Goal: Task Accomplishment & Management: Complete application form

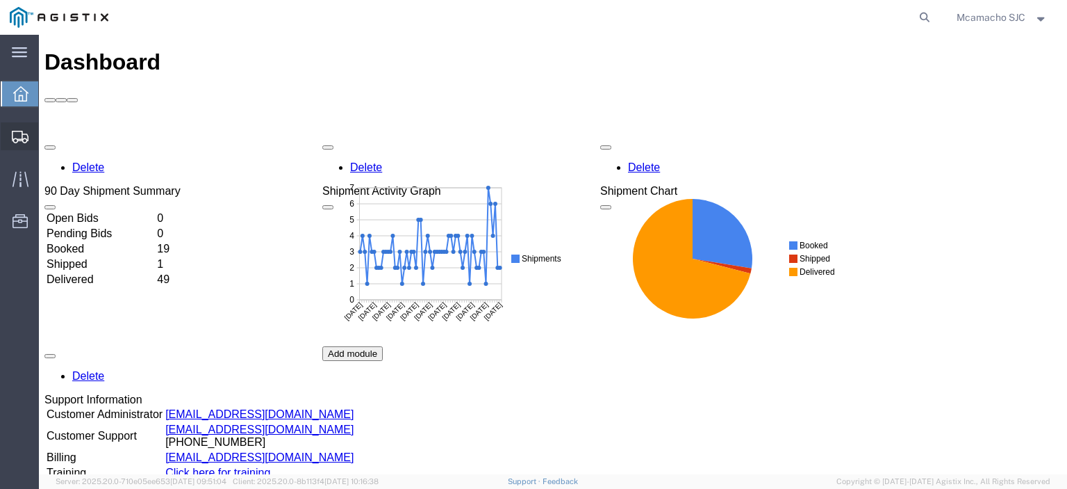
click at [48, 134] on span "Shipments" at bounding box center [43, 136] width 10 height 28
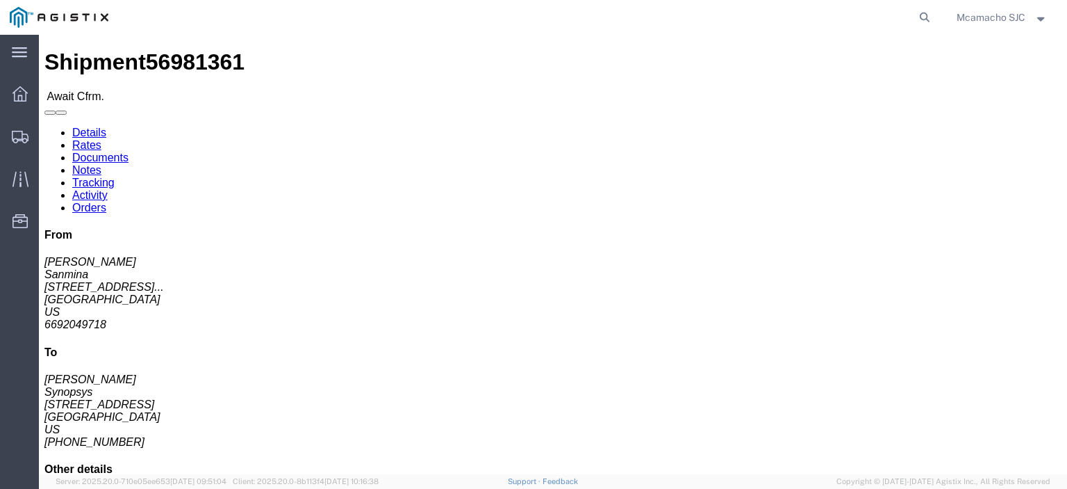
click link "Documents"
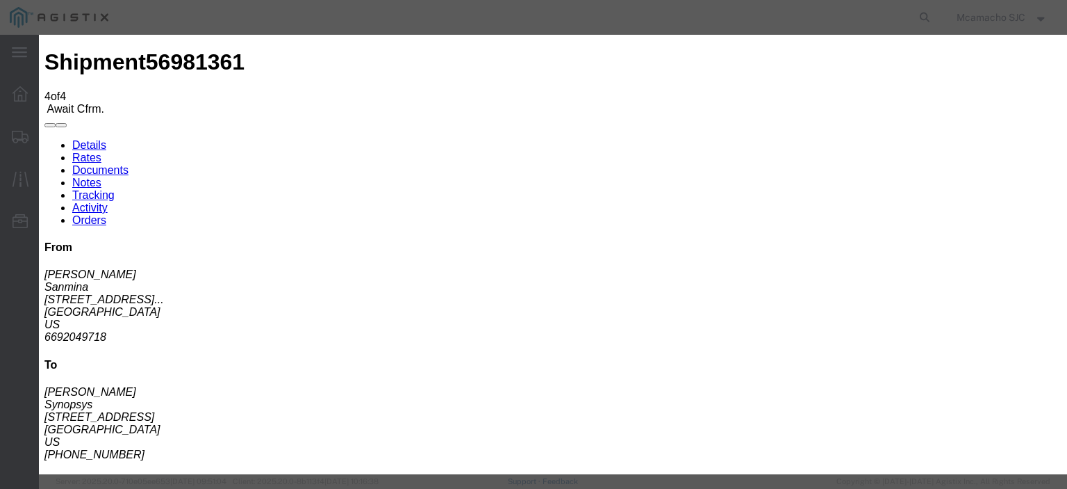
type input "C:\fakepath\1000999714.pdf"
type input "AIRGROUP"
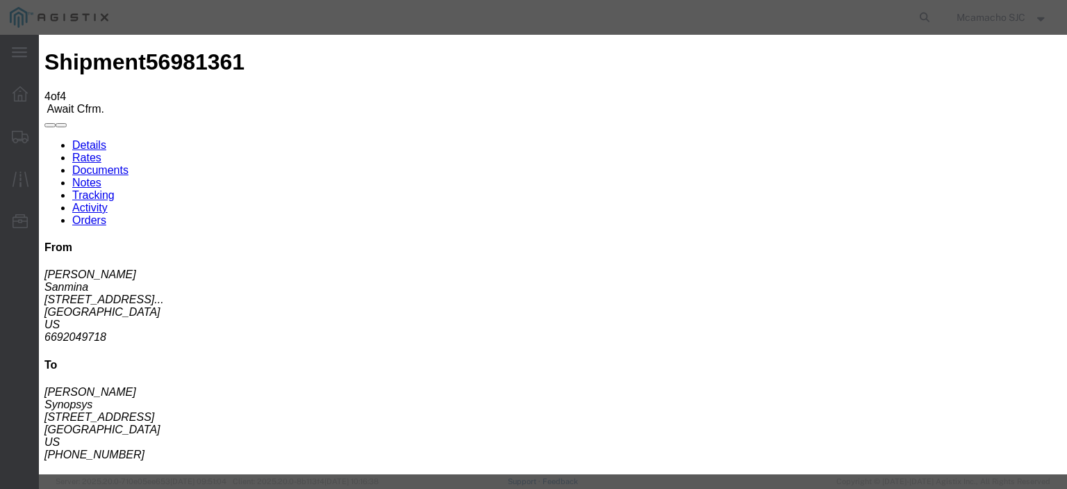
type input "HAWB"
select select "BILL_OF_LADING"
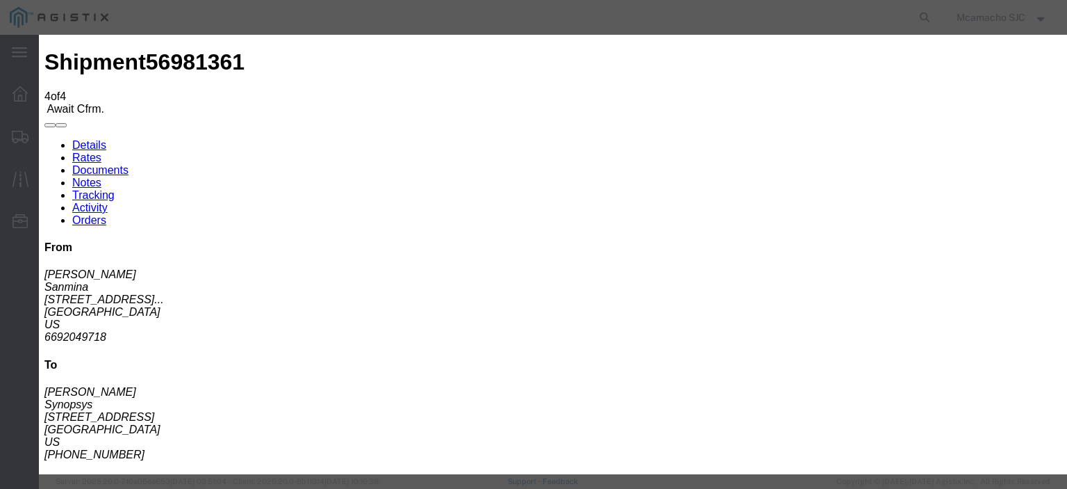
select select
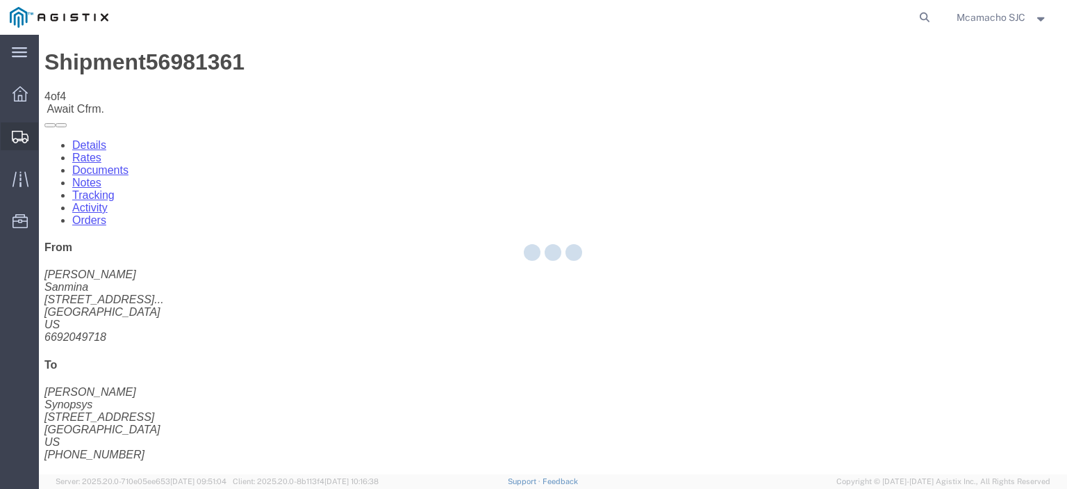
click at [23, 147] on div at bounding box center [20, 136] width 39 height 28
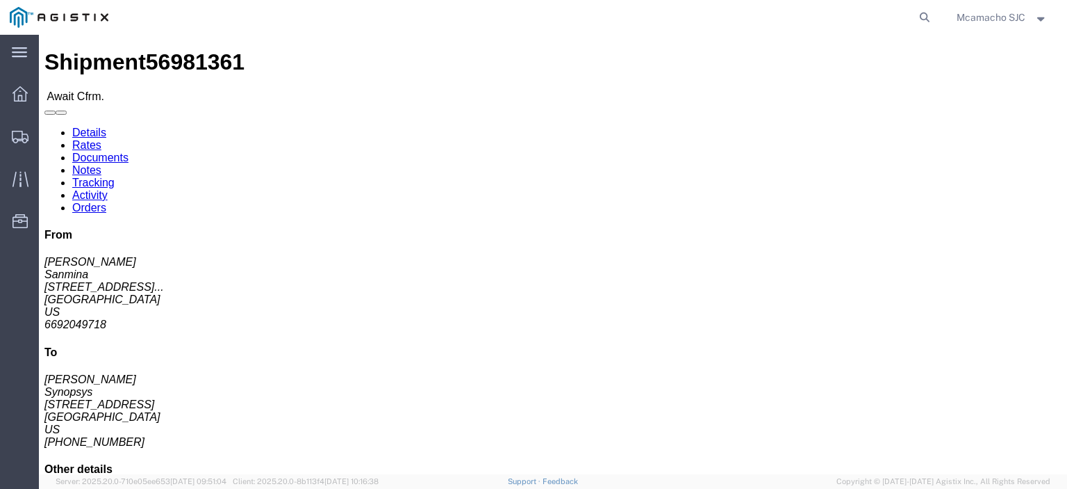
click link "Confirm"
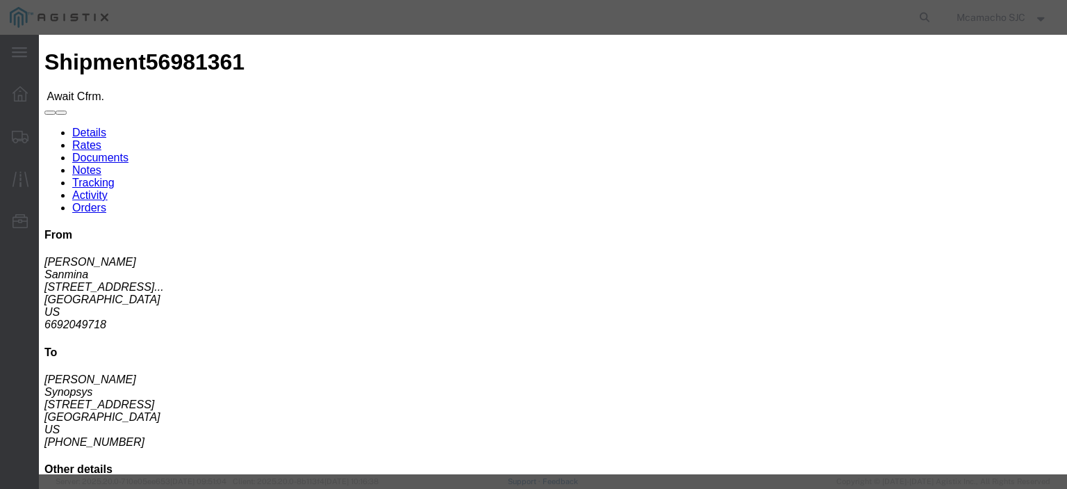
click input "text"
type input "1000999714"
type input "[PERSON_NAME]"
type input "4084571280"
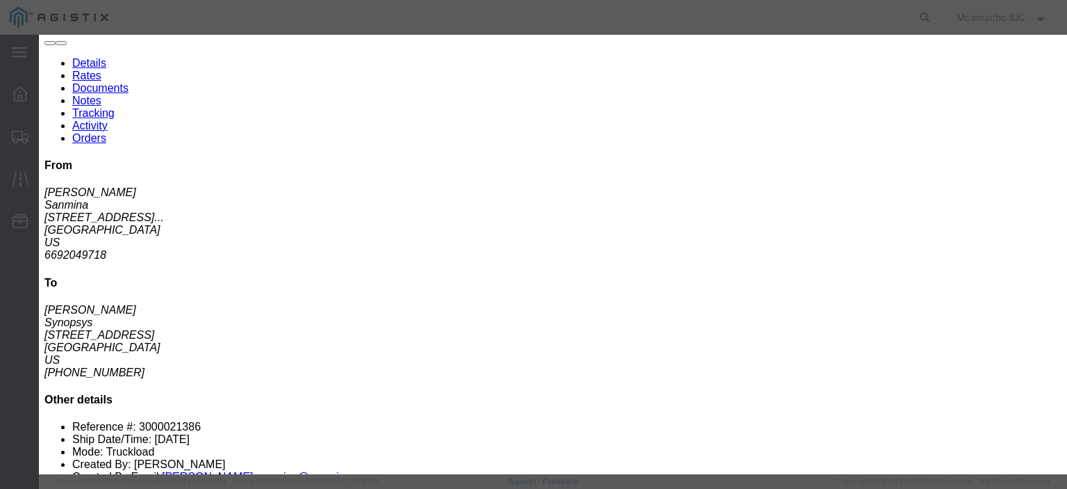
scroll to position [100, 0]
click select "Select Midnight 1 am 2 am 3 am 4 am 5 am 6 am 7 am 8 am 9 am 10 am 11 am 12 Noo…"
select select "1400"
click select "Select Midnight 1 am 2 am 3 am 4 am 5 am 6 am 7 am 8 am 9 am 10 am 11 am 12 Noo…"
click input "[DATE]"
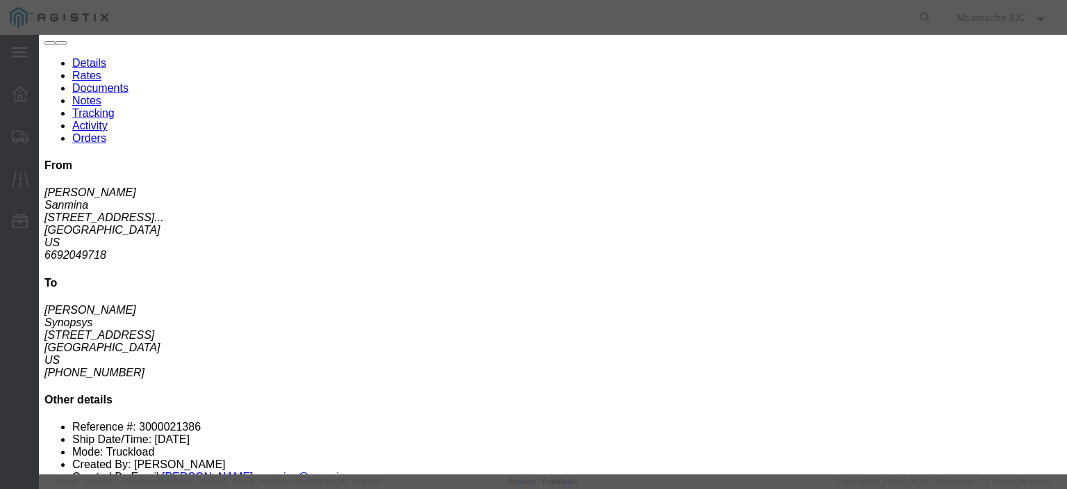
click td "30"
type input "[DATE]"
drag, startPoint x: 381, startPoint y: 279, endPoint x: 381, endPoint y: 270, distance: 8.3
click select "Select Midnight 1 am 2 am 3 am 4 am 5 am 6 am 7 am 8 am 9 am 10 am 11 am 12 Noo…"
select select "1600"
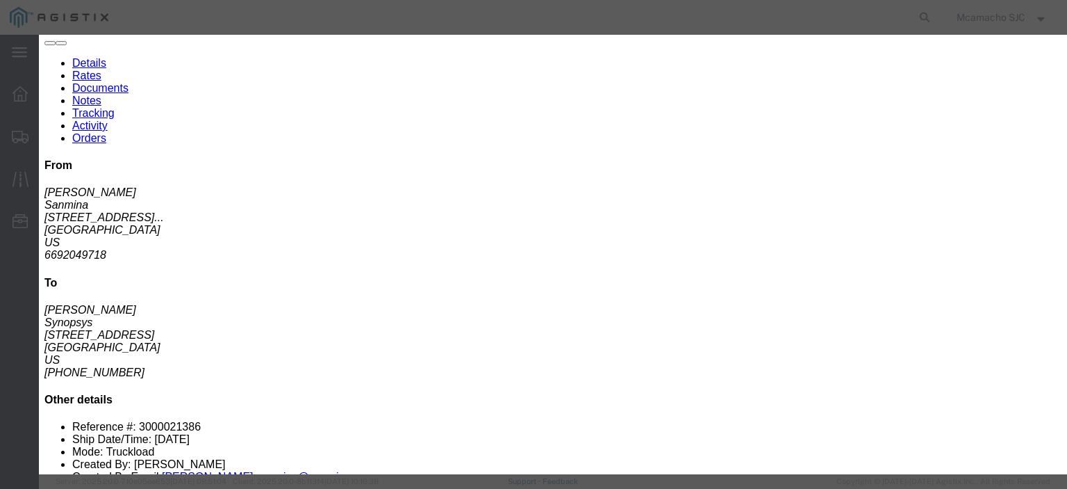
click select "Select Midnight 1 am 2 am 3 am 4 am 5 am 6 am 7 am 8 am 9 am 10 am 11 am 12 Noo…"
click button "Submit"
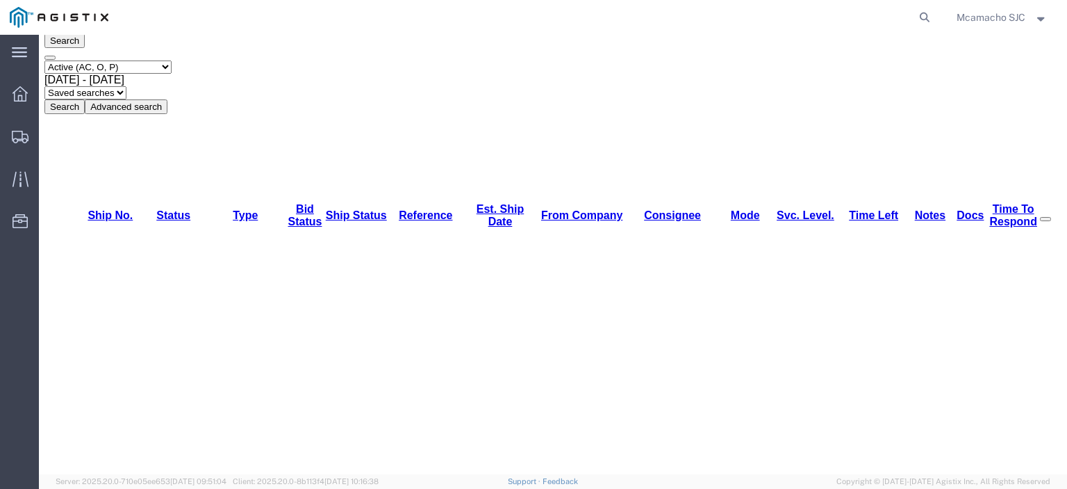
scroll to position [0, 0]
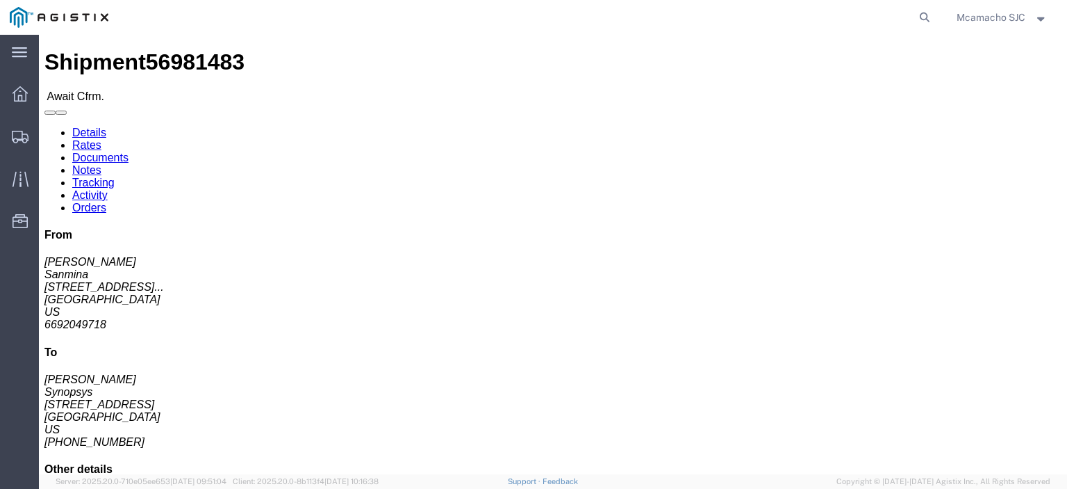
click link "Confirm"
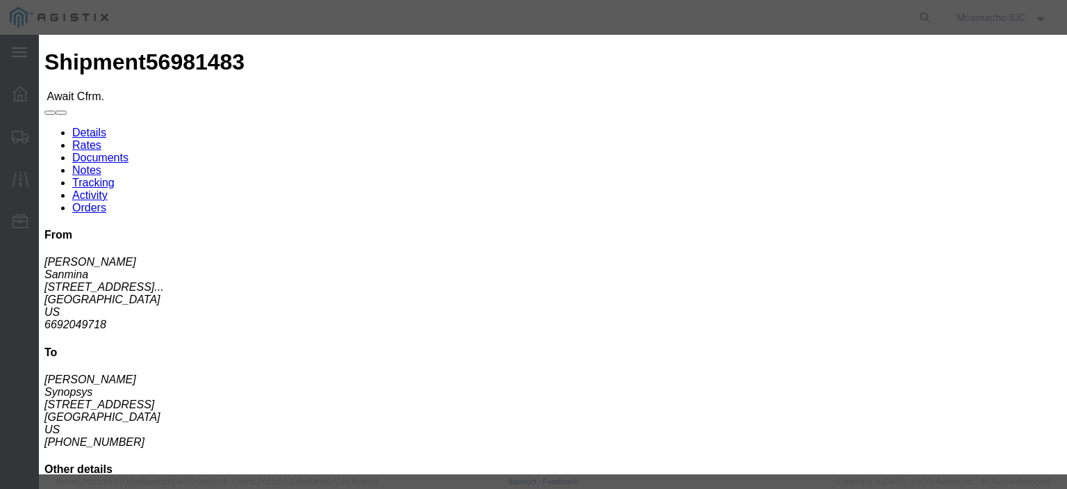
click input "text"
paste input "1000999723"
type input "1000999723"
type input "[PERSON_NAME]"
type input "4084571280"
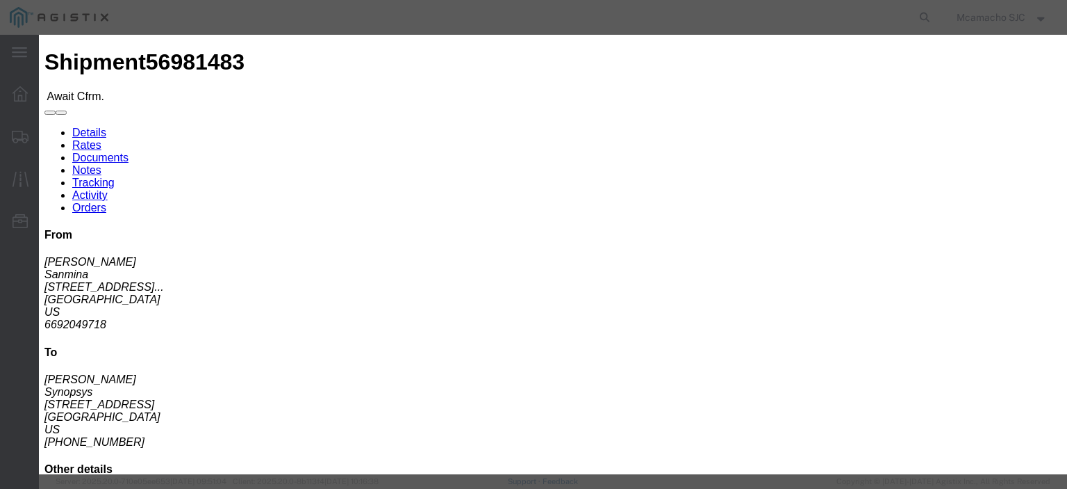
select select "1400"
click td "30"
type input "[DATE]"
click select "Select Midnight 1 am 2 am 3 am 4 am 5 am 6 am 7 am 8 am 9 am 10 am 11 am 12 Noo…"
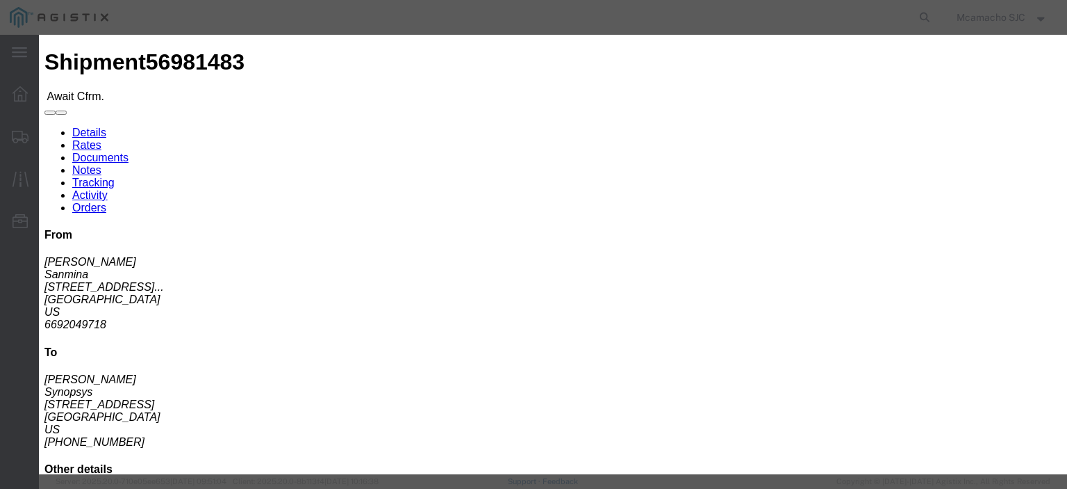
select select "1600"
click select "Select Midnight 1 am 2 am 3 am 4 am 5 am 6 am 7 am 8 am 9 am 10 am 11 am 12 Noo…"
click button "Submit"
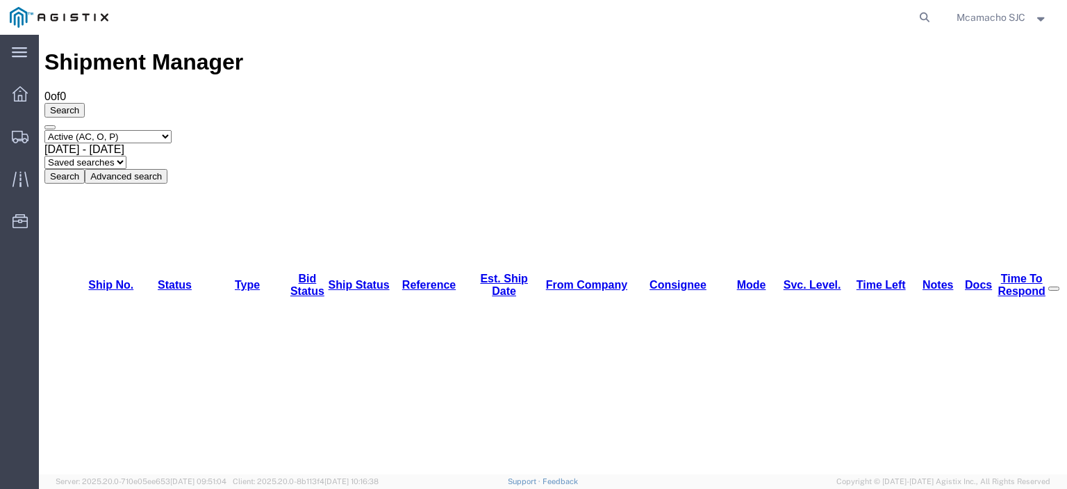
click at [140, 130] on select "Select status Active (AC, O, P) All Approved Awaiting Confirmation (AC) Booked …" at bounding box center [107, 136] width 127 height 13
select select "BOOK"
click at [44, 130] on select "Select status Active (AC, O, P) All Approved Awaiting Confirmation (AC) Booked …" at bounding box center [107, 136] width 127 height 13
click at [85, 169] on button "Search" at bounding box center [64, 176] width 40 height 15
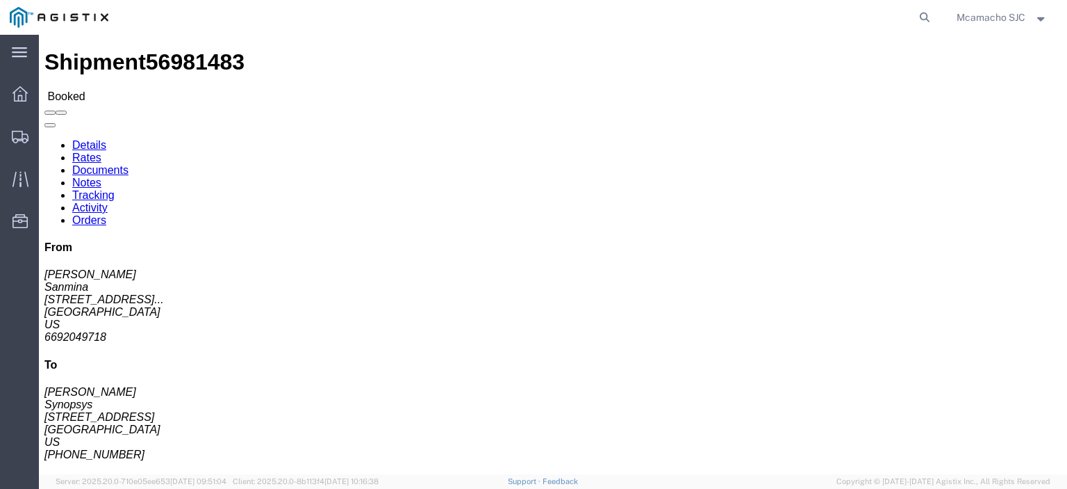
click link "Documents"
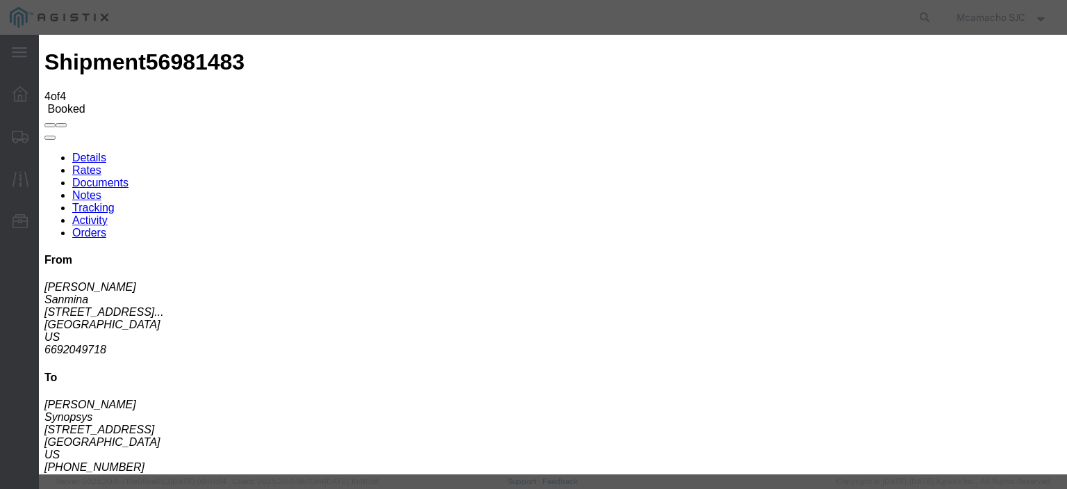
type input "C:\fakepath\1000999723.pdf"
type input "AIRGROUP"
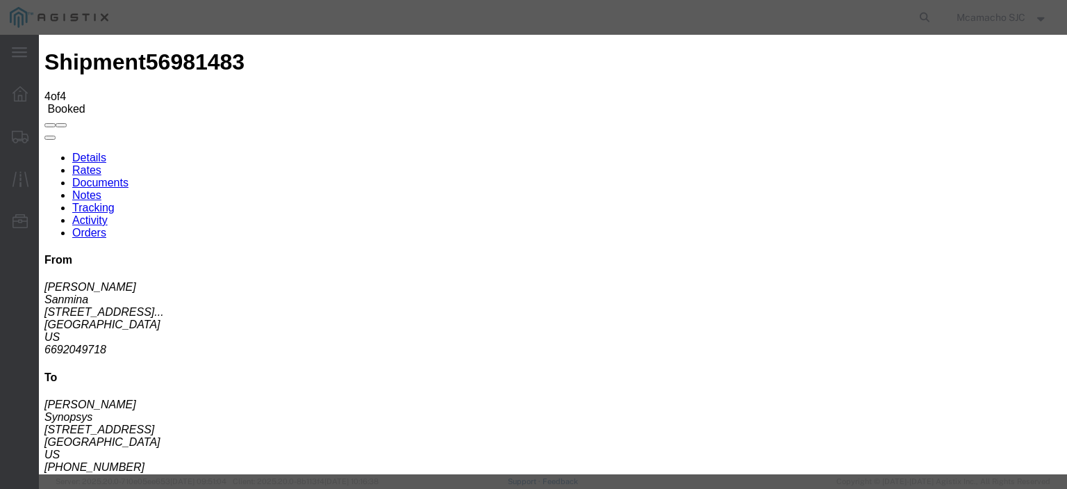
type input "HAWB"
select select "BILL_OF_LADING"
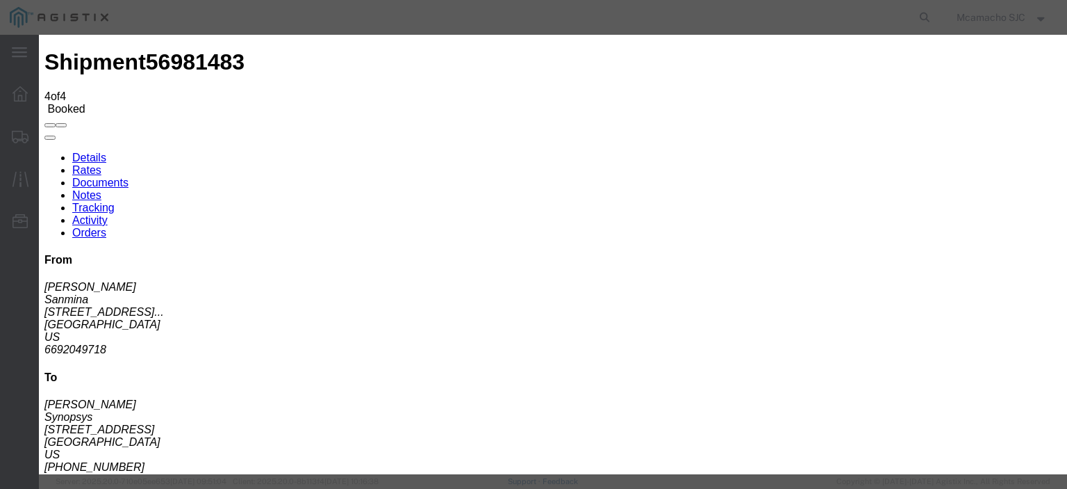
select select
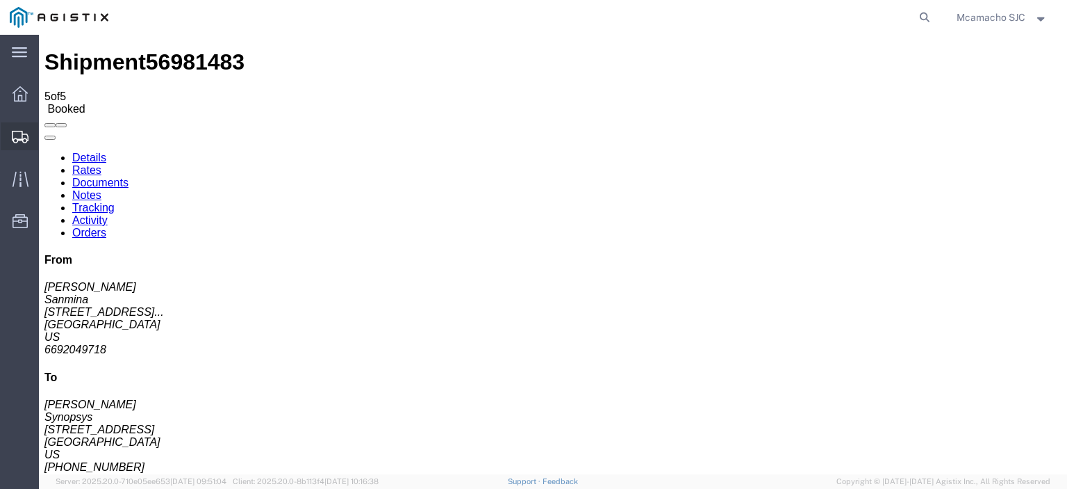
click at [37, 124] on div at bounding box center [20, 136] width 39 height 28
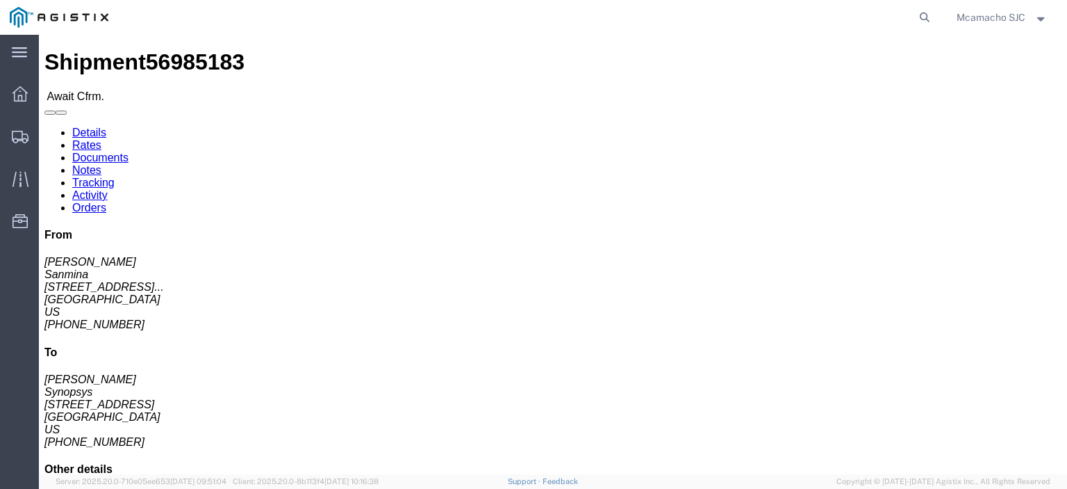
click link "Confirm"
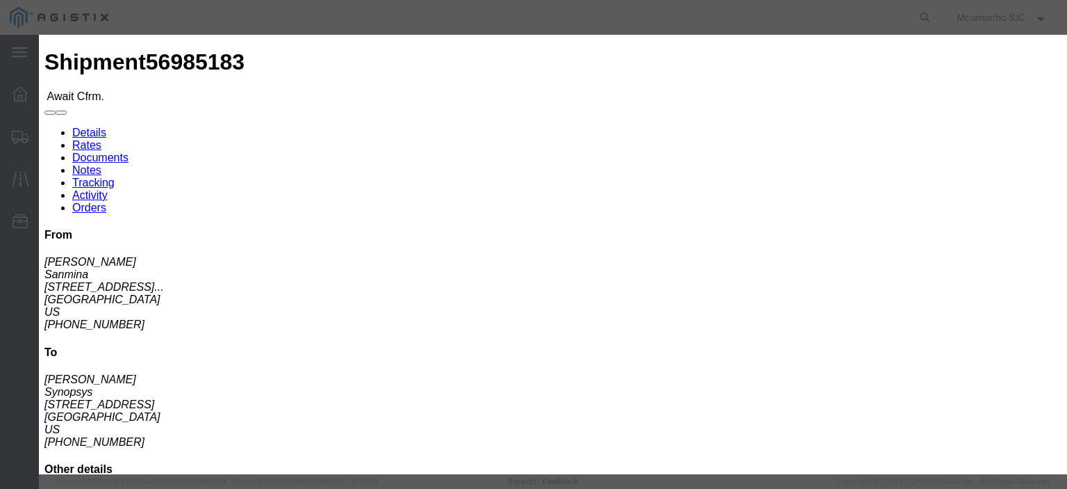
click fieldset "Confirmation Details Use my profile Bill of Lading Number Person Monitor Shipme…"
click input "text"
paste input "1000999779"
type input "1000999779"
type input "[PERSON_NAME]"
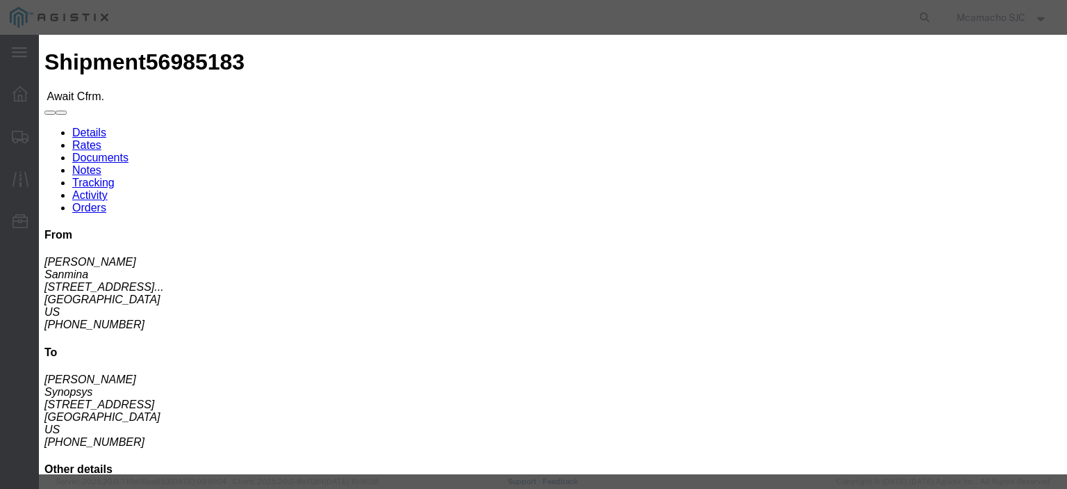
type input "4084571280"
click select "Select Midnight 1 am 2 am 3 am 4 am 5 am 6 am 7 am 8 am 9 am 10 am 11 am 12 Noo…"
select select "1400"
click select "Select Midnight 1 am 2 am 3 am 4 am 5 am 6 am 7 am 8 am 9 am 10 am 11 am 12 Noo…"
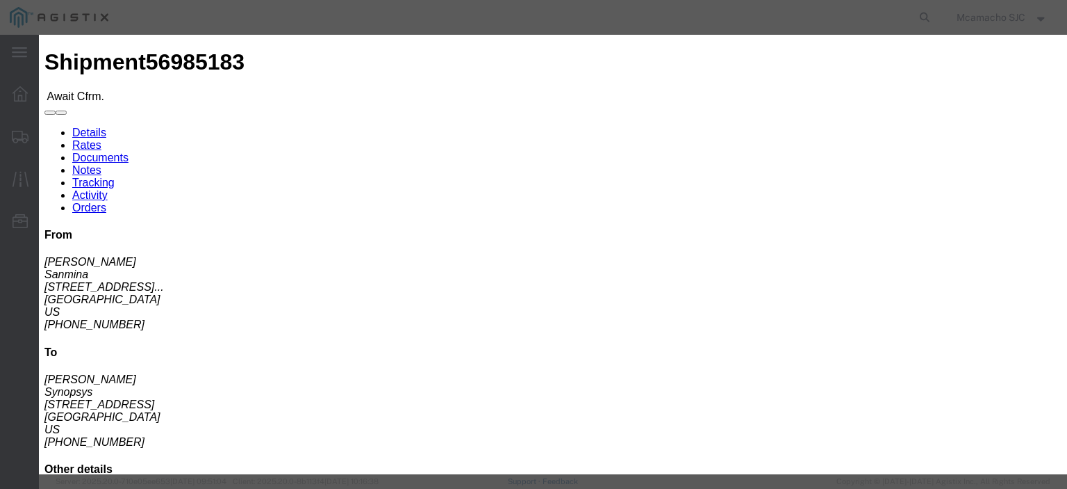
click input "[DATE]"
click td "30"
type input "[DATE]"
click select "Select Midnight 1 am 2 am 3 am 4 am 5 am 6 am 7 am 8 am 9 am 10 am 11 am 12 Noo…"
select select "1600"
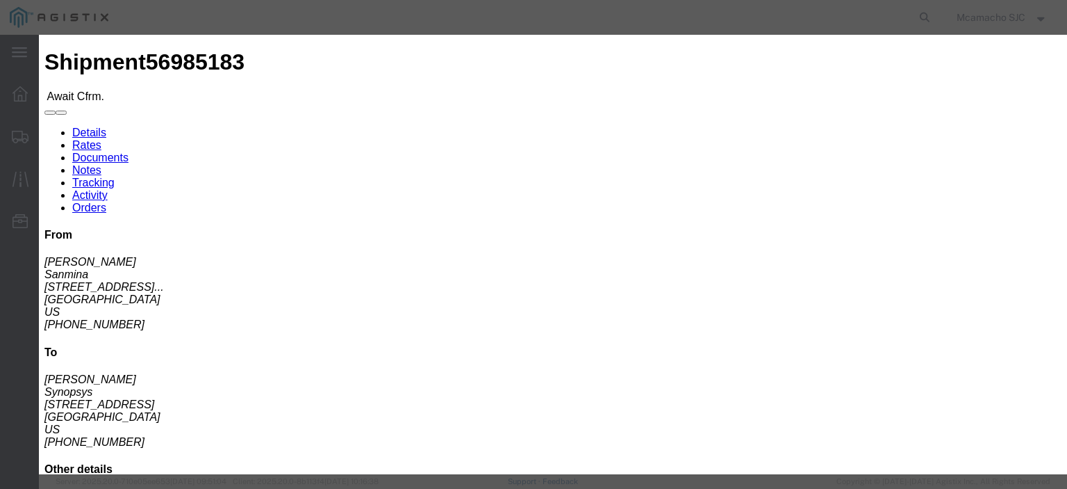
click select "Select Midnight 1 am 2 am 3 am 4 am 5 am 6 am 7 am 8 am 9 am 10 am 11 am 12 Noo…"
click button "Submit"
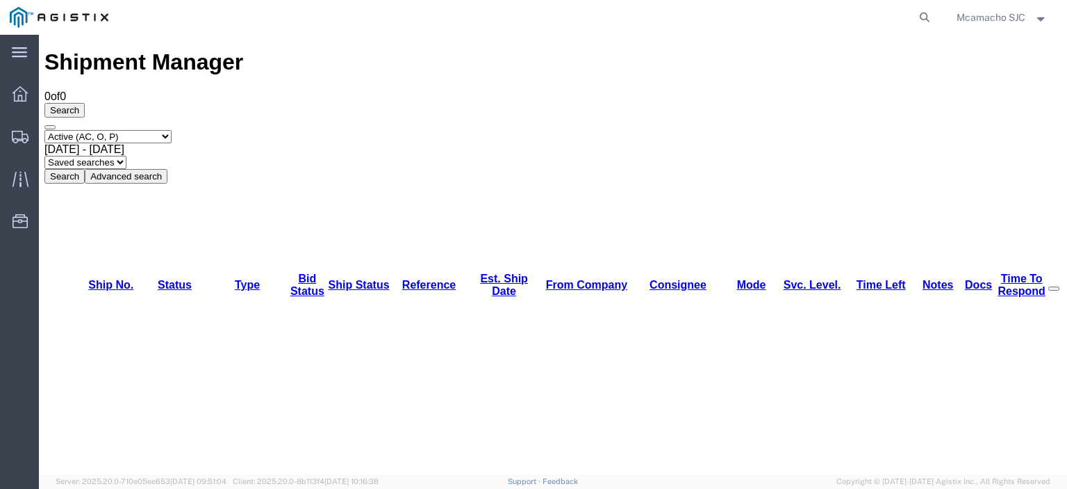
click at [120, 130] on select "Select status Active (AC, O, P) All Approved Awaiting Confirmation (AC) Booked …" at bounding box center [107, 136] width 127 height 13
select select "BOOK"
click at [44, 130] on select "Select status Active (AC, O, P) All Approved Awaiting Confirmation (AC) Booked …" at bounding box center [107, 136] width 127 height 13
click at [85, 169] on button "Search" at bounding box center [64, 176] width 40 height 15
